Goal: Task Accomplishment & Management: Manage account settings

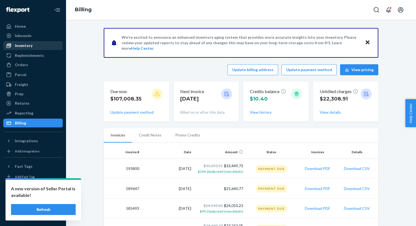
scroll to position [95, 0]
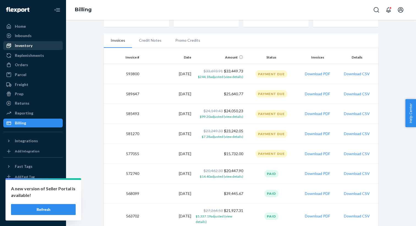
click at [25, 44] on div "Inventory" at bounding box center [24, 46] width 18 height 6
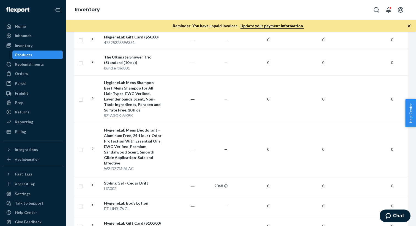
scroll to position [600, 0]
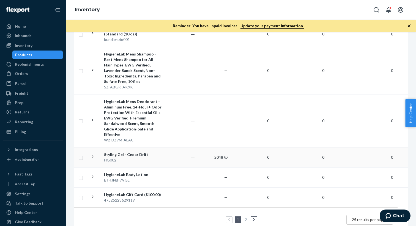
click at [138, 152] on div "Styling Gel - Cedar Drift" at bounding box center [132, 155] width 57 height 6
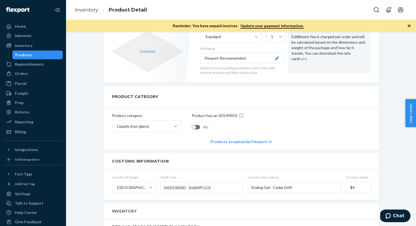
scroll to position [351, 0]
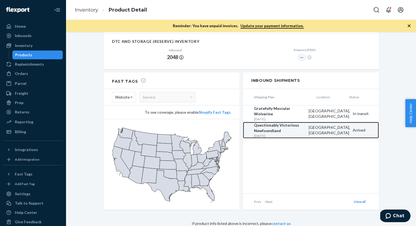
click at [282, 131] on div "Questionably Victorious Newfoundland" at bounding box center [280, 128] width 52 height 11
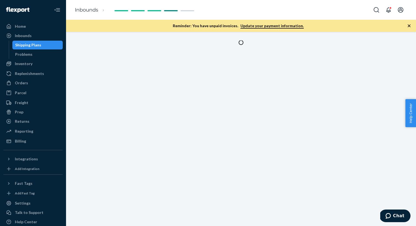
click at [409, 25] on icon "button" at bounding box center [409, 25] width 3 height 3
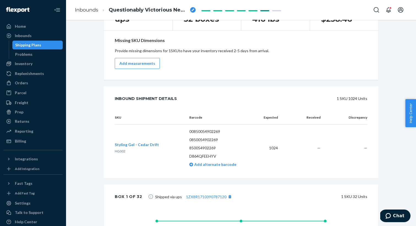
scroll to position [210, 0]
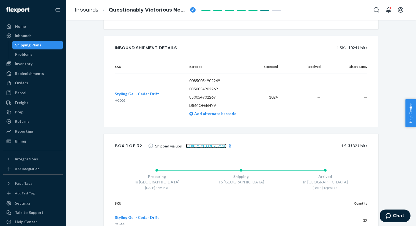
click at [191, 144] on link "1ZX8R1710390787120" at bounding box center [206, 146] width 40 height 5
click at [117, 101] on span "HG002" at bounding box center [120, 100] width 11 height 4
click at [32, 83] on div "Orders" at bounding box center [33, 83] width 58 height 8
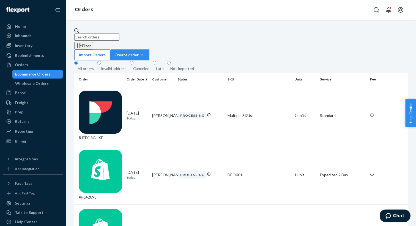
click at [108, 66] on div "Invalid address" at bounding box center [114, 69] width 26 height 6
click at [101, 61] on input "Invalid address" at bounding box center [99, 63] width 4 height 4
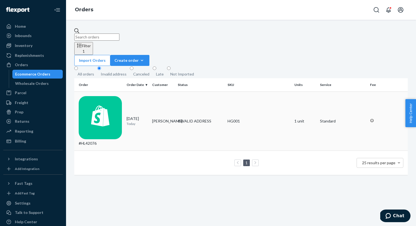
click at [93, 96] on div "#HL42076" at bounding box center [100, 121] width 43 height 50
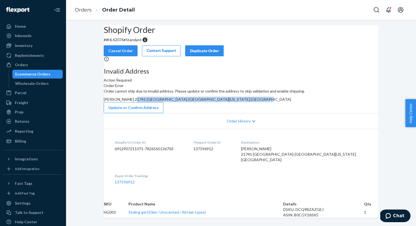
drag, startPoint x: 236, startPoint y: 121, endPoint x: 300, endPoint y: 125, distance: 64.2
click at [300, 102] on div "thomas dahbura 21741 Smithsburg-Leitersburg Road Hagerstown, Maryland 21742 US" at bounding box center [241, 100] width 274 height 6
copy span "21741 Smithsburg-Leitersburg Road Hagerstown, Maryland 21742"
click at [323, 113] on div "Order cannot ship due to invalid address. Please update or confirm the address …" at bounding box center [241, 101] width 274 height 25
click at [163, 113] on button "Update or Confirm Address" at bounding box center [134, 107] width 60 height 11
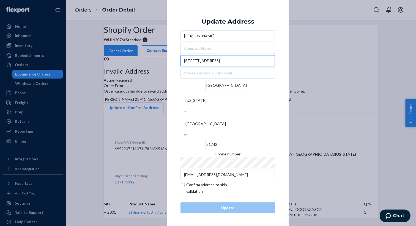
click at [217, 66] on input "21741 Smithsburg-Leitersburg Road" at bounding box center [227, 60] width 94 height 11
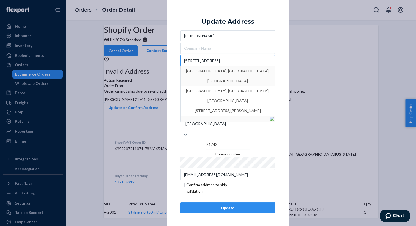
type input "21741 Smithsburg Leitersburg Road"
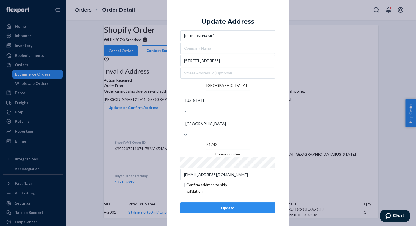
click at [278, 66] on div "× Update Address thomas dahbura 21741 Smithsburg Leitersburg Road Hagerstown Ma…" at bounding box center [228, 113] width 122 height 228
click at [203, 182] on input "checkbox" at bounding box center [212, 188] width 64 height 13
checkbox input "true"
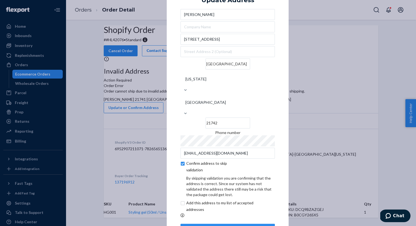
click at [220, 211] on div "Update Address thomas dahbura 21741 Smithsburg Leitersburg Road Hagerstown Mary…" at bounding box center [227, 113] width 94 height 244
click at [221, 215] on div "Update Address thomas dahbura 21741 Smithsburg Leitersburg Road Hagerstown Mary…" at bounding box center [227, 113] width 94 height 244
click at [223, 226] on div "Update" at bounding box center [227, 230] width 85 height 6
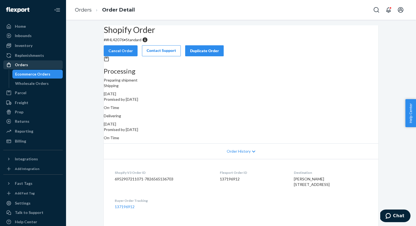
click at [23, 63] on div "Orders" at bounding box center [21, 65] width 13 height 6
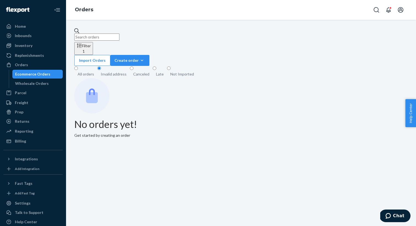
click at [102, 34] on input "text" at bounding box center [96, 37] width 45 height 7
click at [89, 72] on div "All orders" at bounding box center [86, 75] width 17 height 6
click at [78, 67] on input "All orders" at bounding box center [76, 69] width 4 height 4
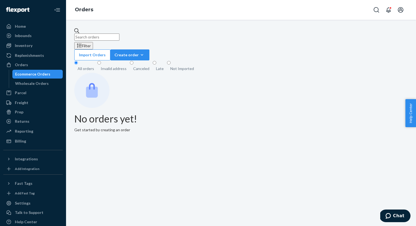
click at [98, 38] on input "text" at bounding box center [96, 37] width 45 height 7
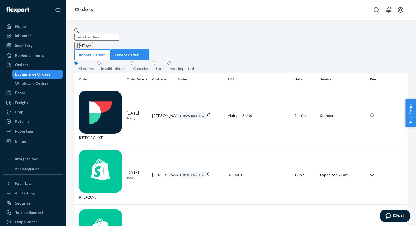
paste input "#HL41182"
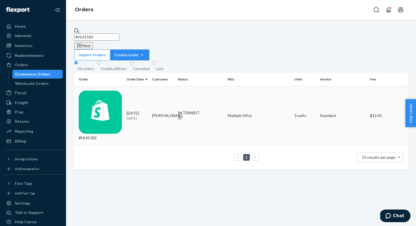
type input "#HL41182"
click at [98, 91] on div "#HL41182" at bounding box center [100, 116] width 43 height 50
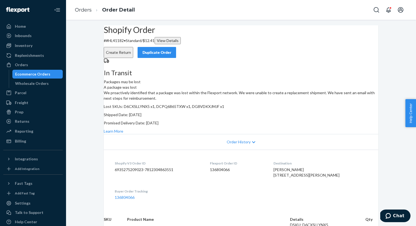
click at [176, 47] on button "Duplicate Order" at bounding box center [157, 52] width 39 height 11
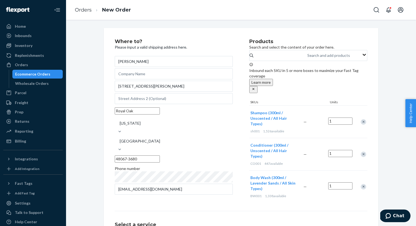
scroll to position [48, 0]
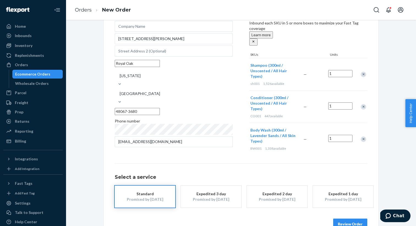
click at [337, 219] on button "Review Order" at bounding box center [350, 224] width 34 height 11
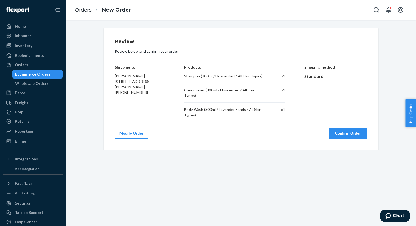
click at [339, 130] on button "Confirm Order" at bounding box center [348, 133] width 39 height 11
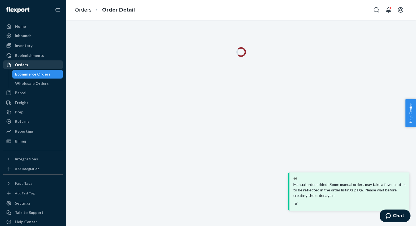
click at [32, 65] on div "Orders" at bounding box center [33, 65] width 58 height 8
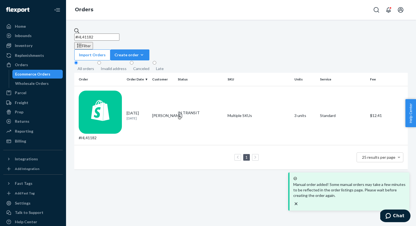
click at [115, 35] on input "#HL41182" at bounding box center [96, 37] width 45 height 7
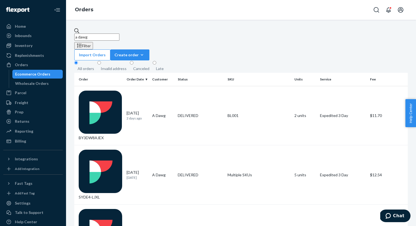
type input "a dawg"
click at [28, 46] on div "Inventory" at bounding box center [24, 46] width 18 height 6
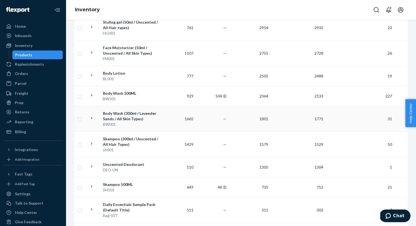
scroll to position [221, 0]
